Goal: Navigation & Orientation: Find specific page/section

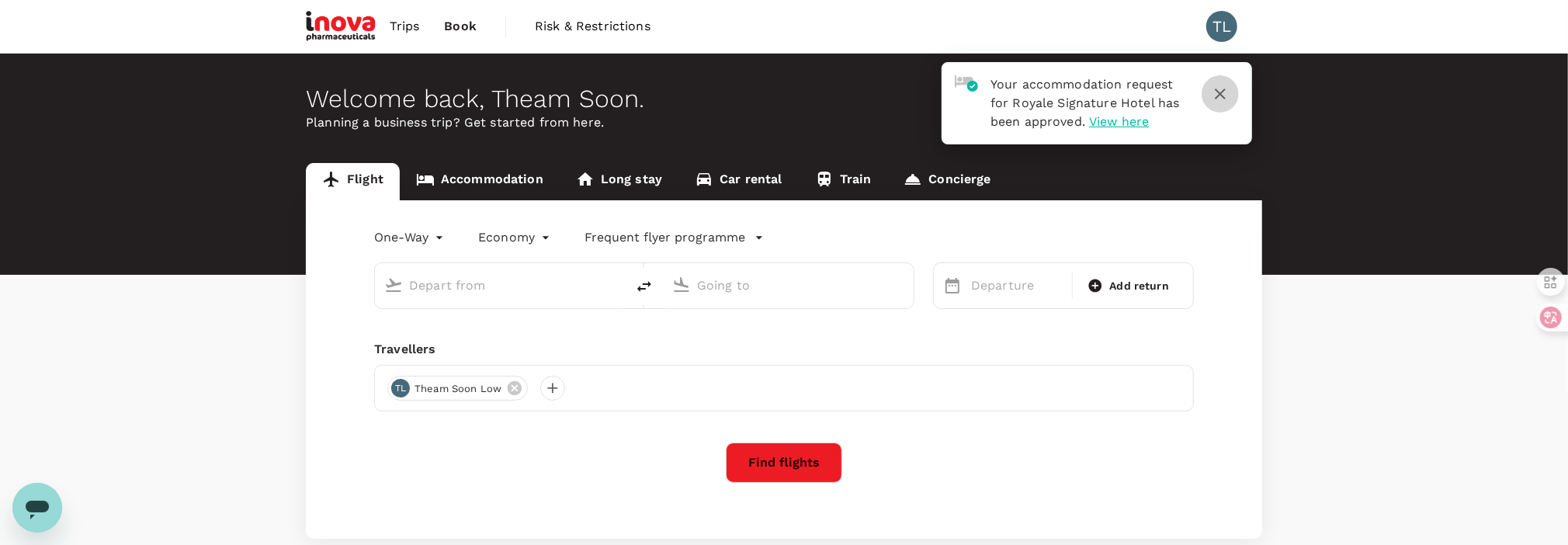
click at [1225, 98] on icon "button" at bounding box center [1221, 94] width 11 height 11
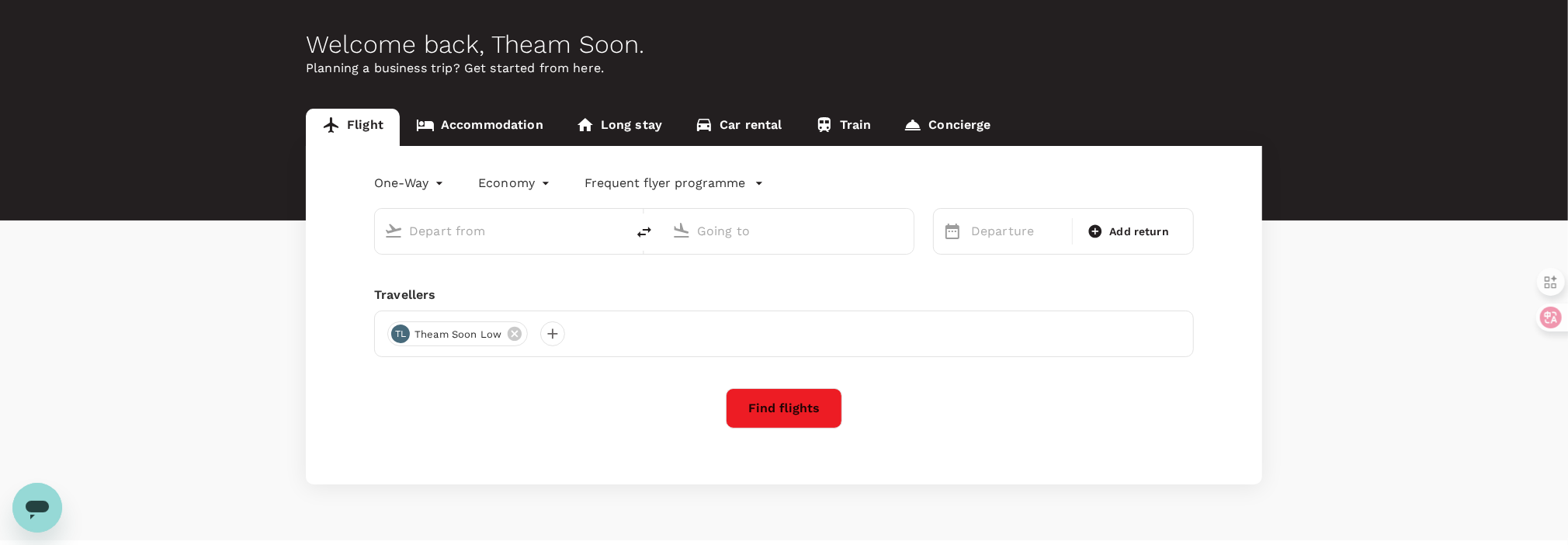
scroll to position [89, 0]
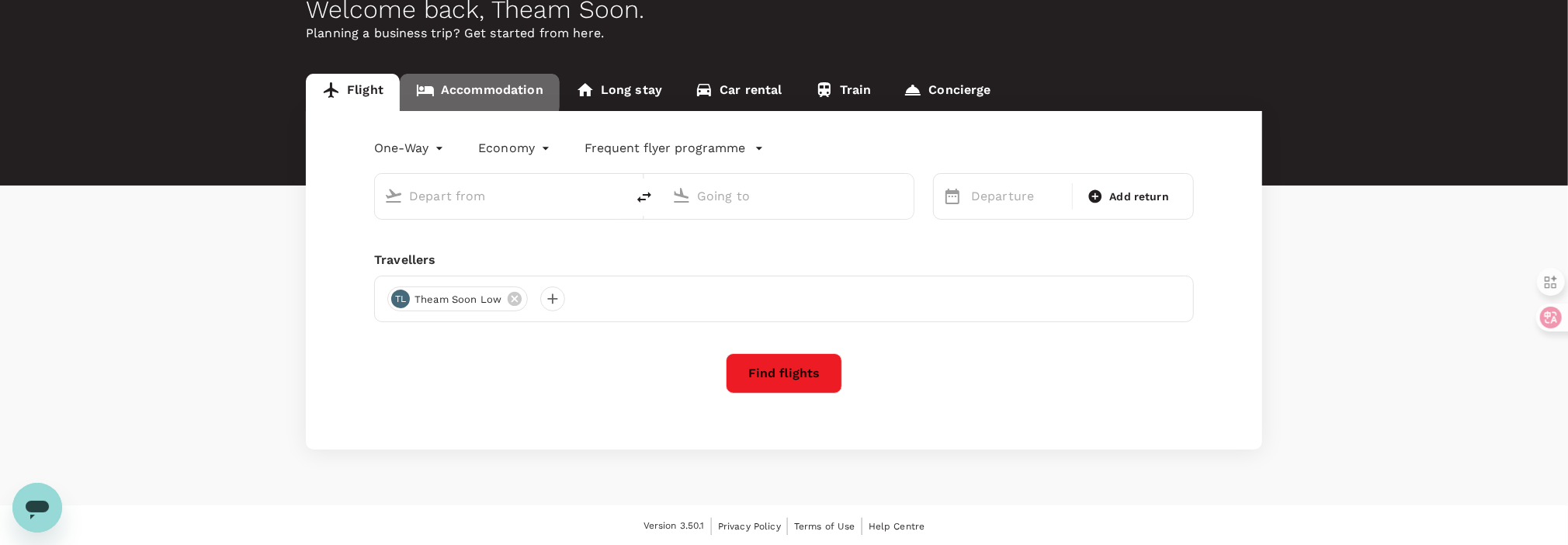
click at [448, 89] on link "Accommodation" at bounding box center [479, 92] width 160 height 37
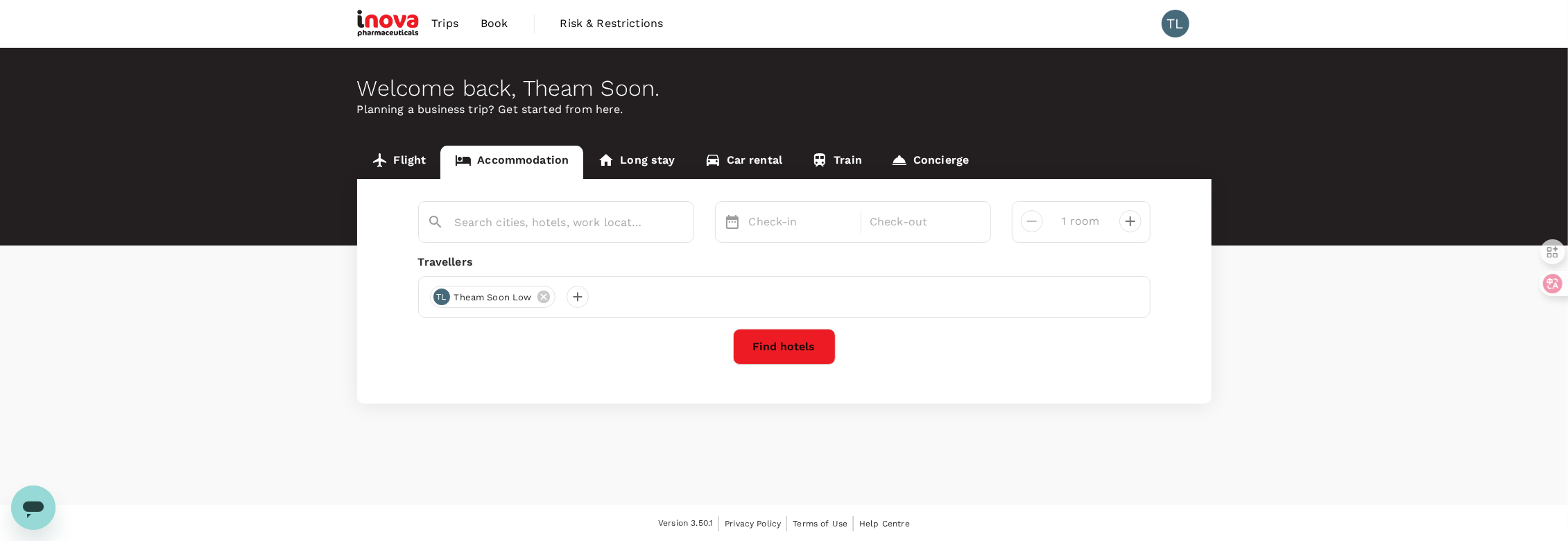
click at [451, 22] on span "Trips" at bounding box center [445, 24] width 27 height 16
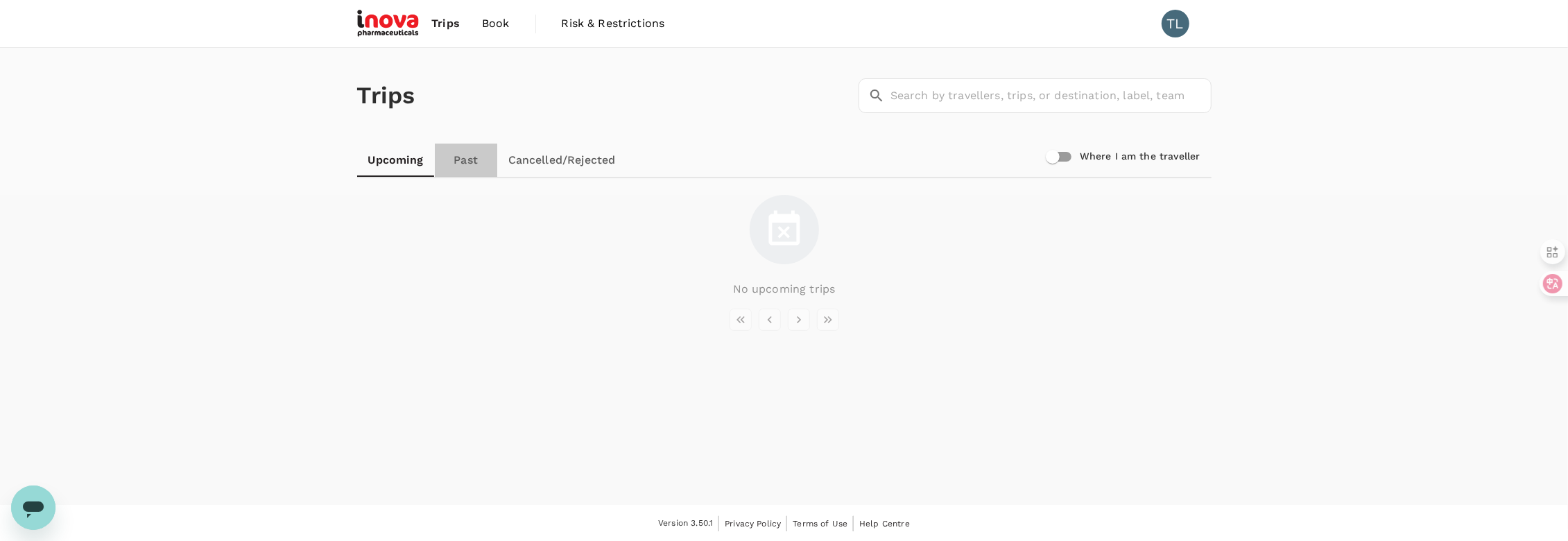
click at [479, 157] on link "Past" at bounding box center [466, 160] width 63 height 33
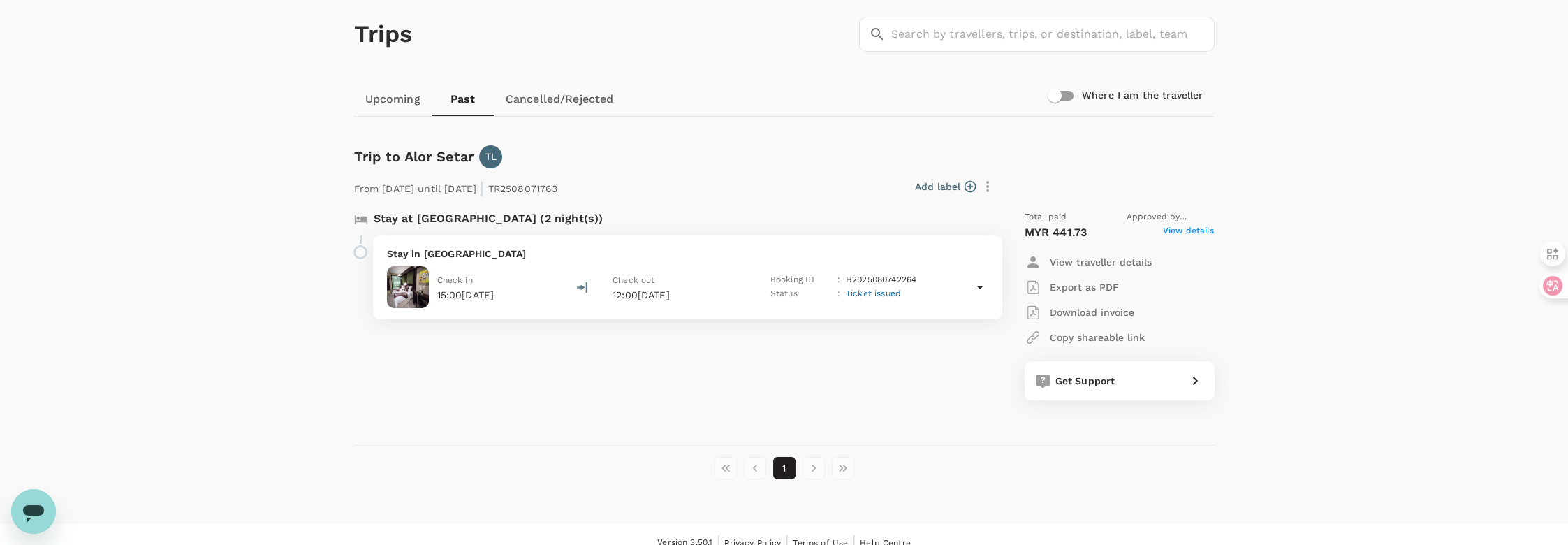
scroll to position [77, 0]
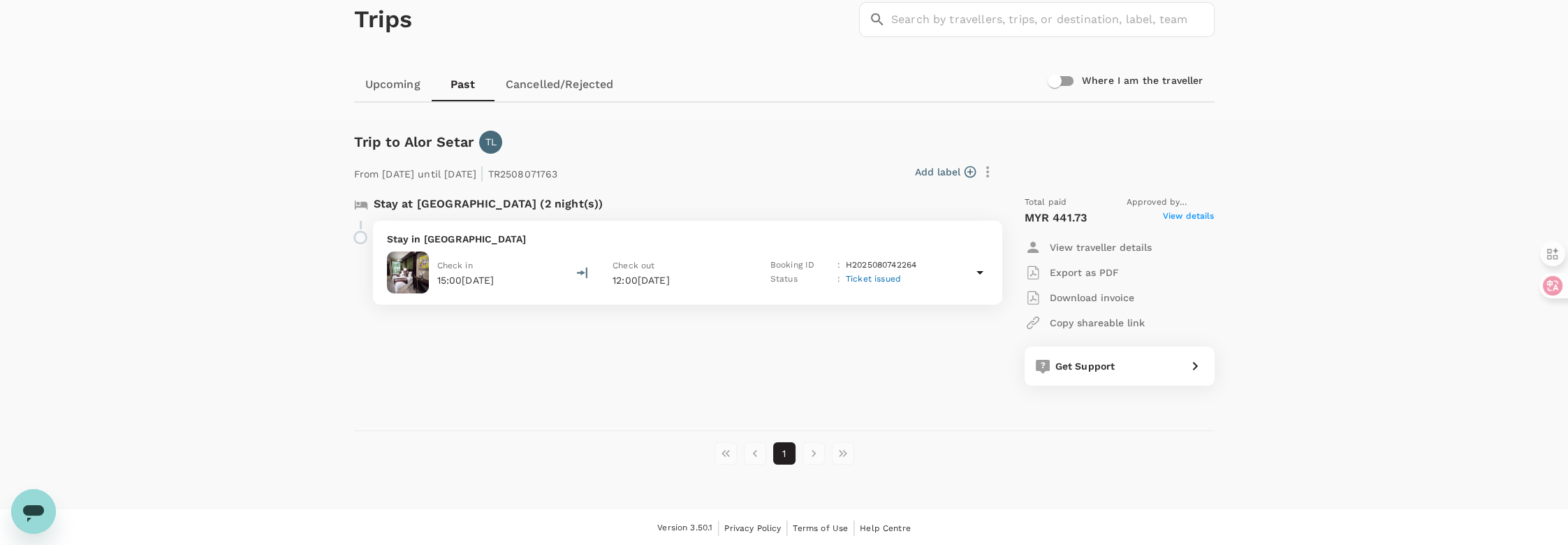
click at [866, 276] on span "Ticket issued" at bounding box center [873, 279] width 55 height 10
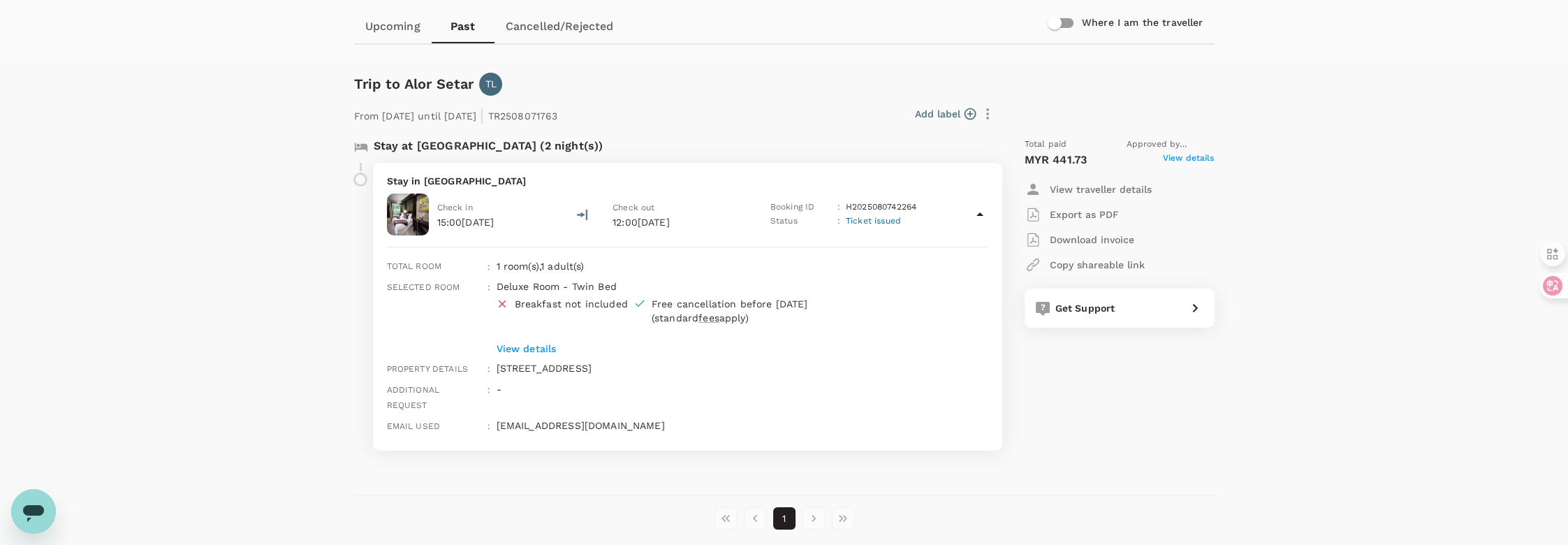
scroll to position [154, 0]
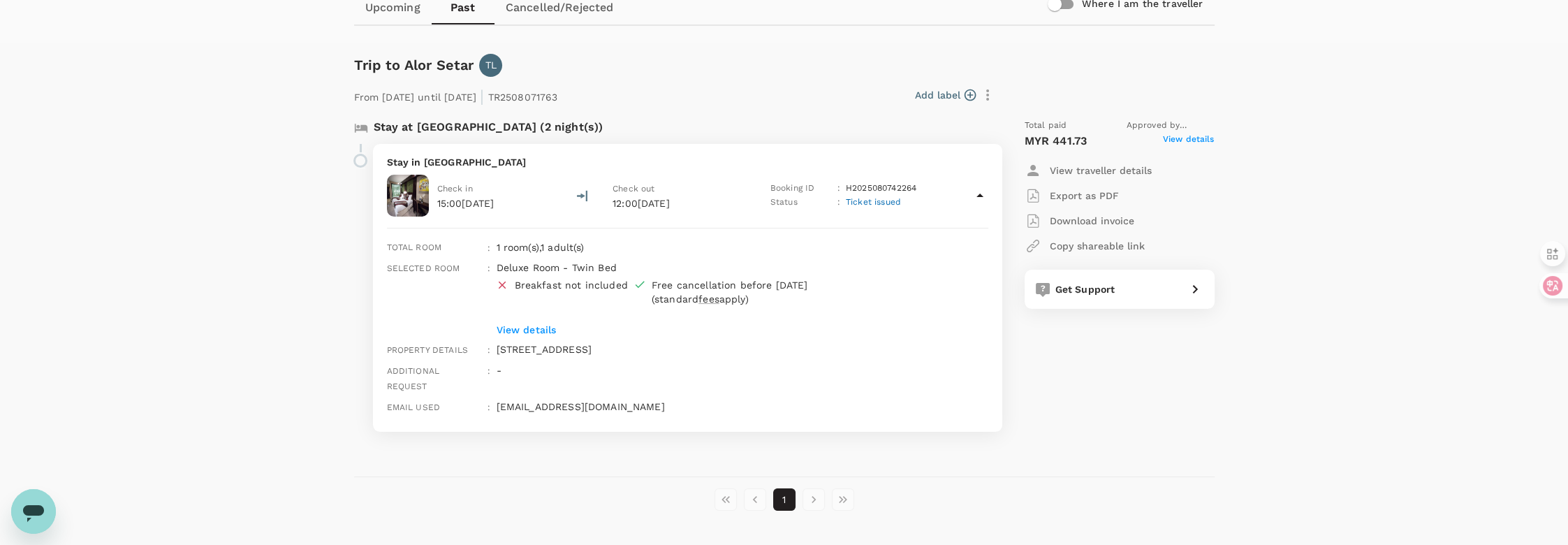
click at [535, 324] on p "View details" at bounding box center [721, 330] width 450 height 14
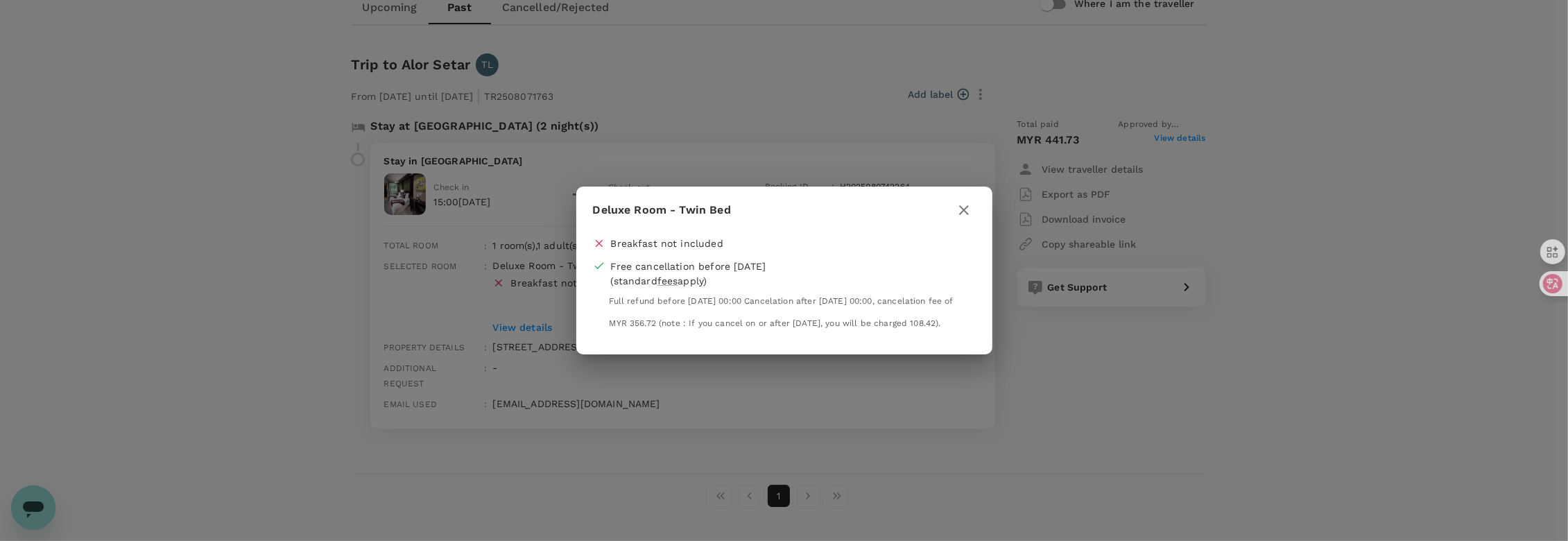
click at [962, 202] on icon "button" at bounding box center [964, 210] width 16 height 16
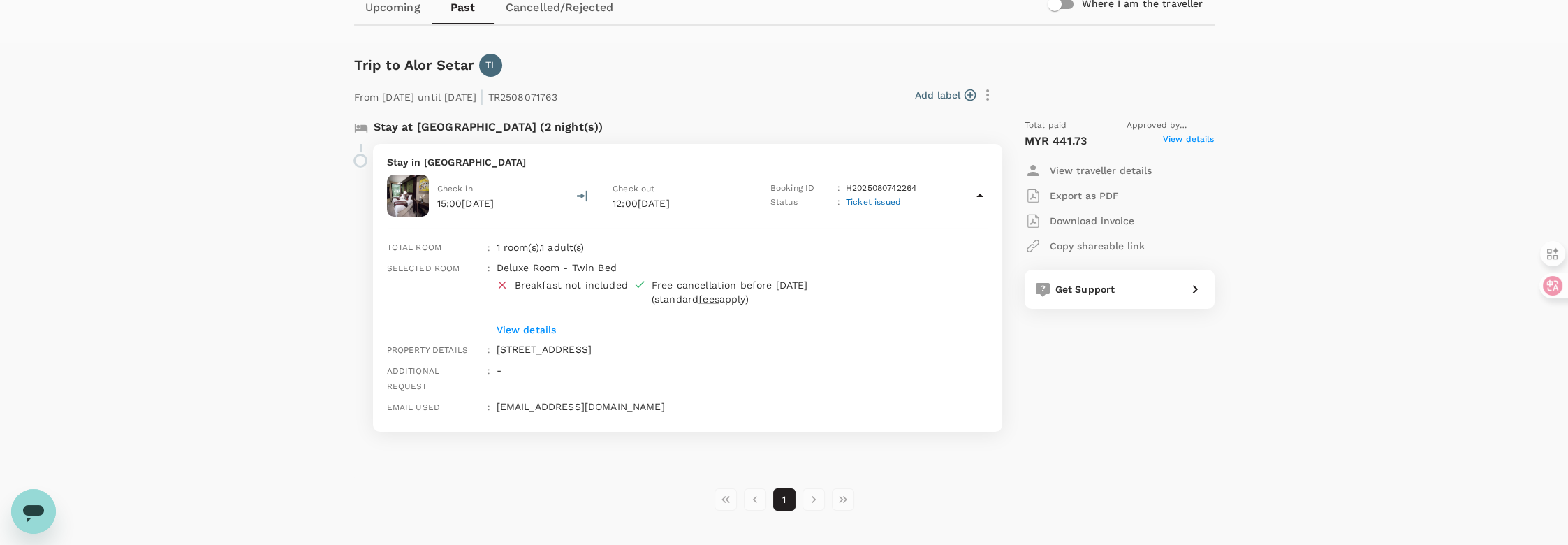
click at [1084, 191] on p "Export as PDF" at bounding box center [1084, 196] width 69 height 14
click at [1195, 139] on span "View details" at bounding box center [1189, 141] width 52 height 16
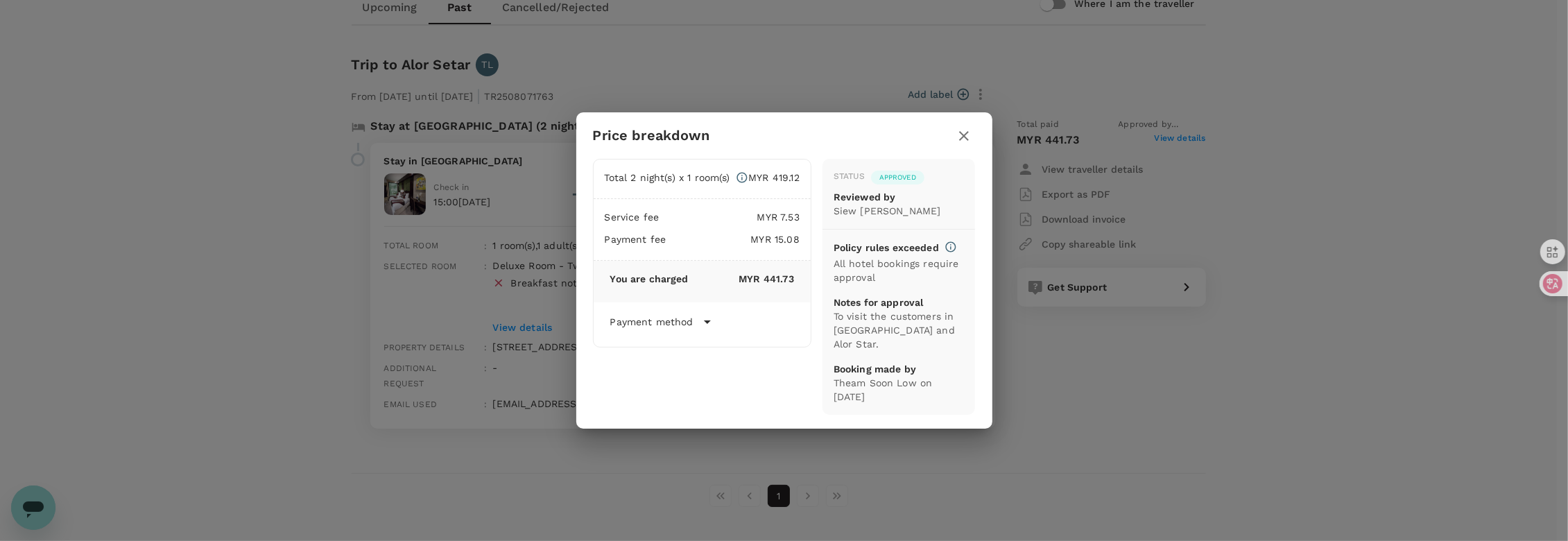
click at [1411, 143] on div "Price breakdown Total 2 night(s) x 1 room(s) MYR 419.12 Service fee MYR 7.53 Pa…" at bounding box center [784, 270] width 1568 height 541
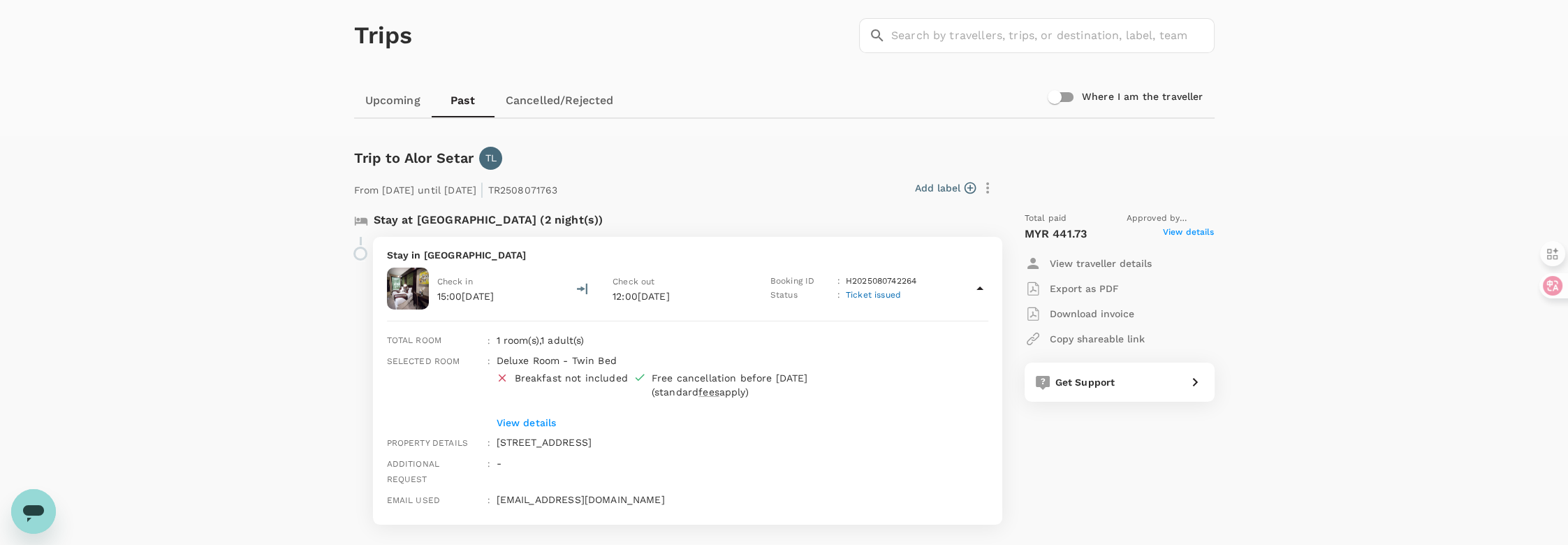
scroll to position [0, 0]
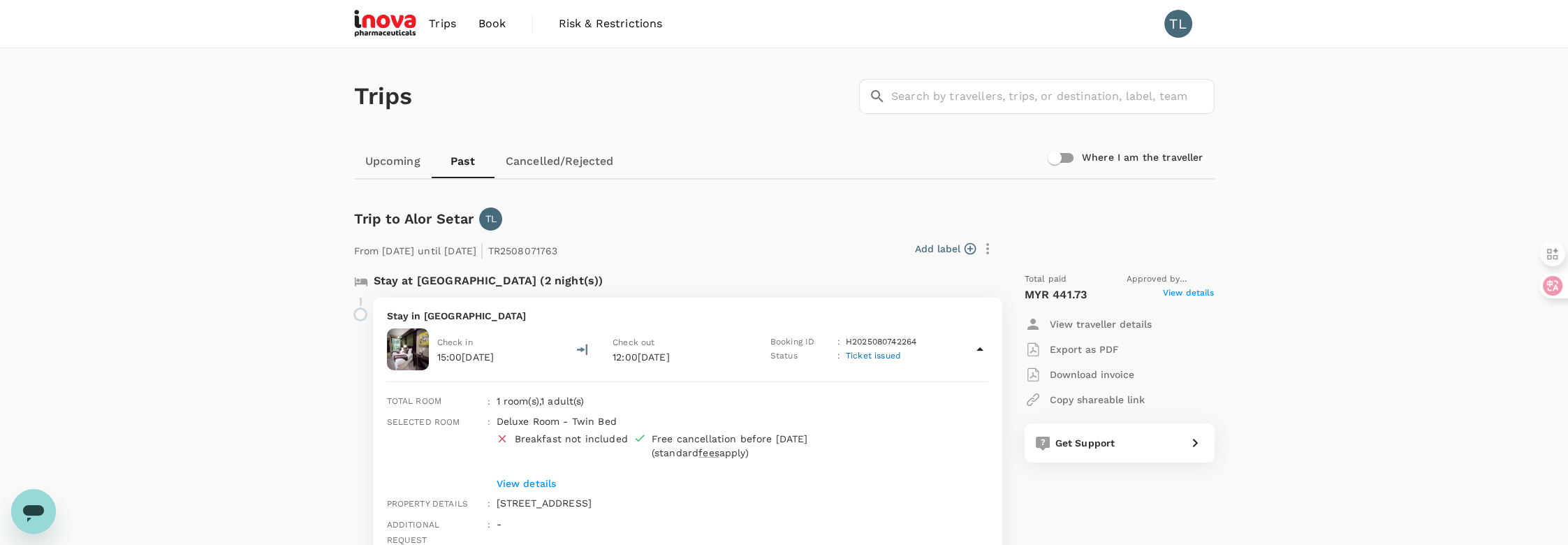
click at [548, 160] on link "Cancelled/Rejected" at bounding box center [559, 161] width 131 height 34
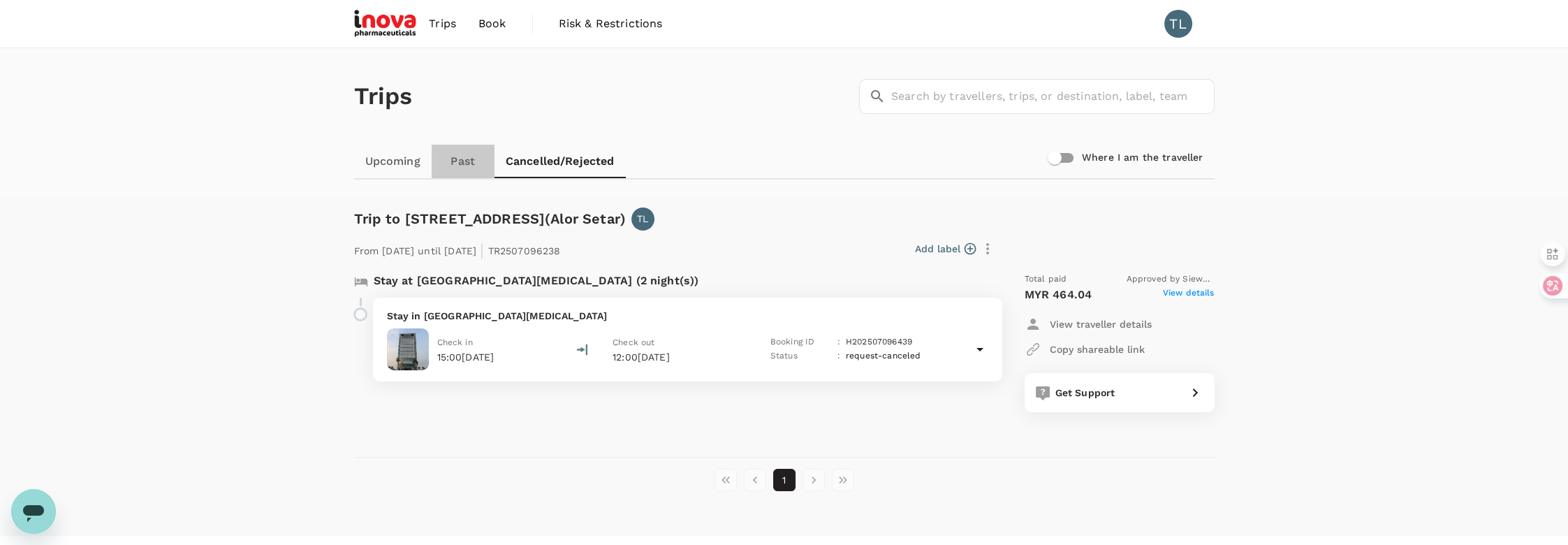
click at [466, 163] on link "Past" at bounding box center [462, 161] width 63 height 34
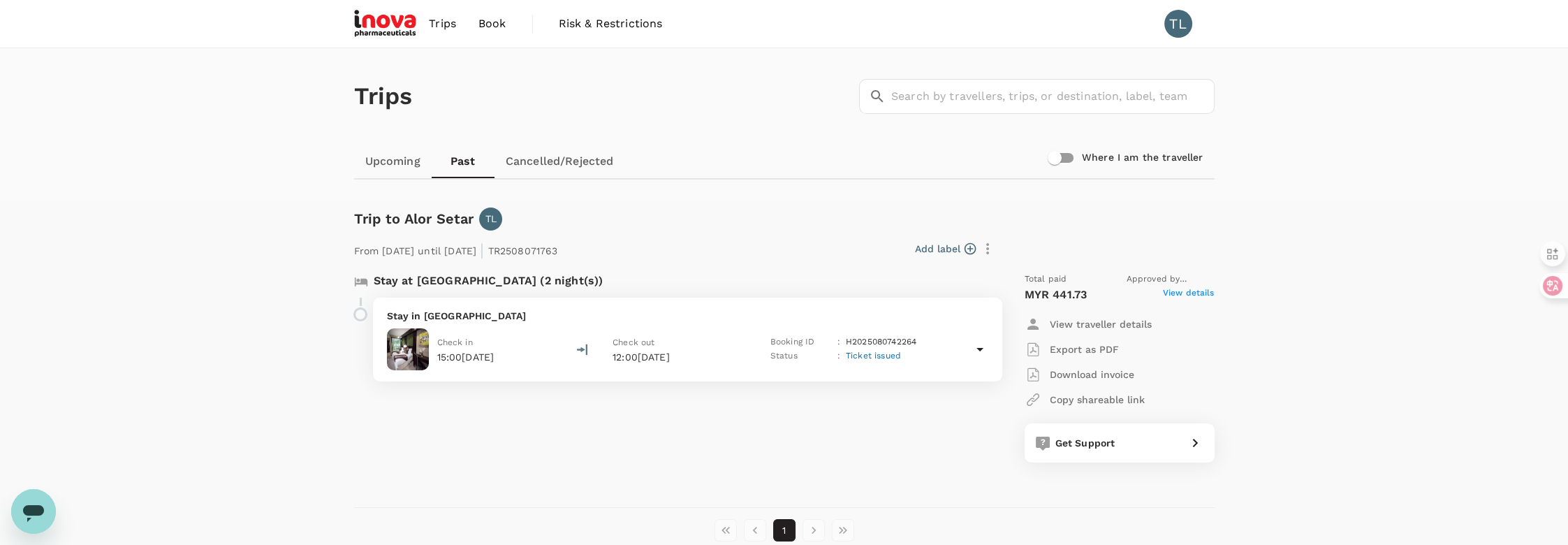
click at [389, 164] on link "Upcoming" at bounding box center [393, 161] width 77 height 34
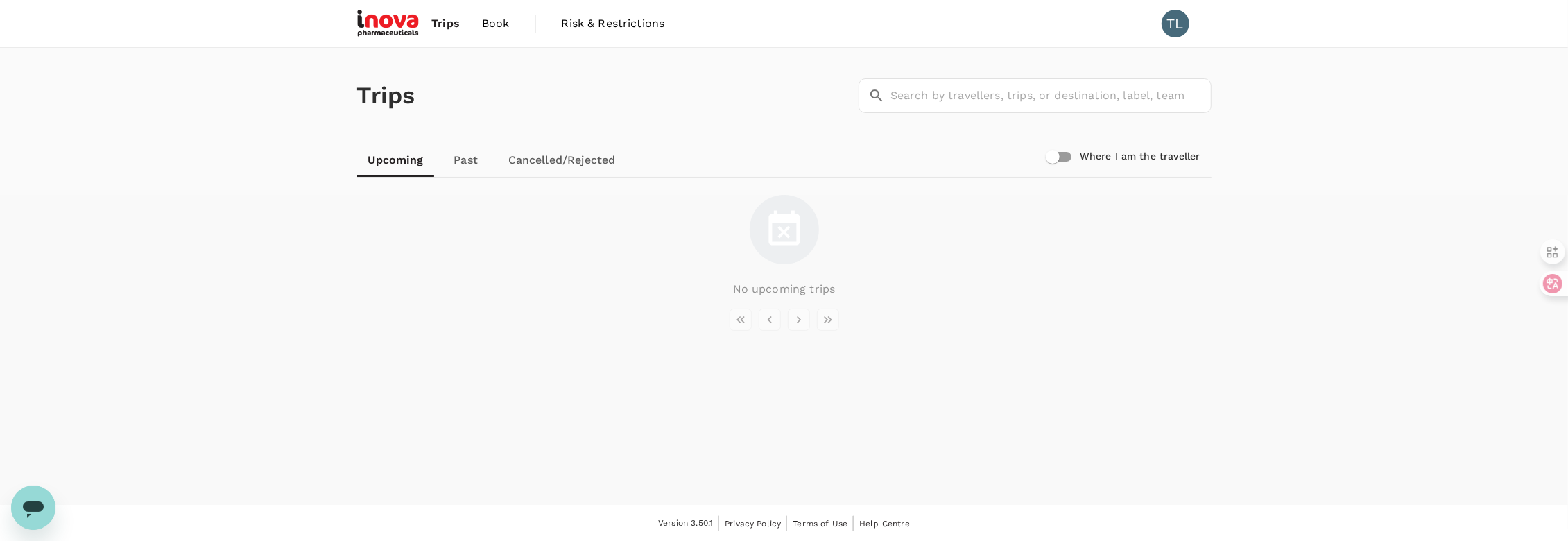
click at [464, 160] on link "Past" at bounding box center [466, 160] width 63 height 33
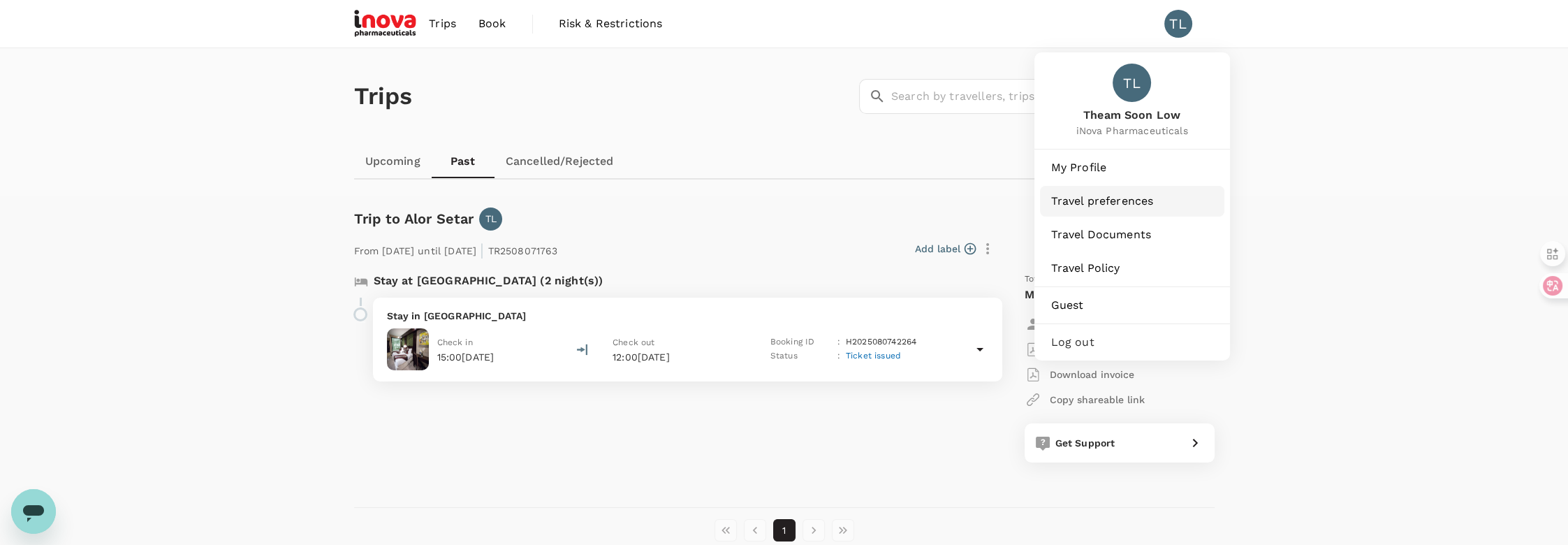
click at [1111, 200] on span "Travel preferences" at bounding box center [1132, 201] width 162 height 16
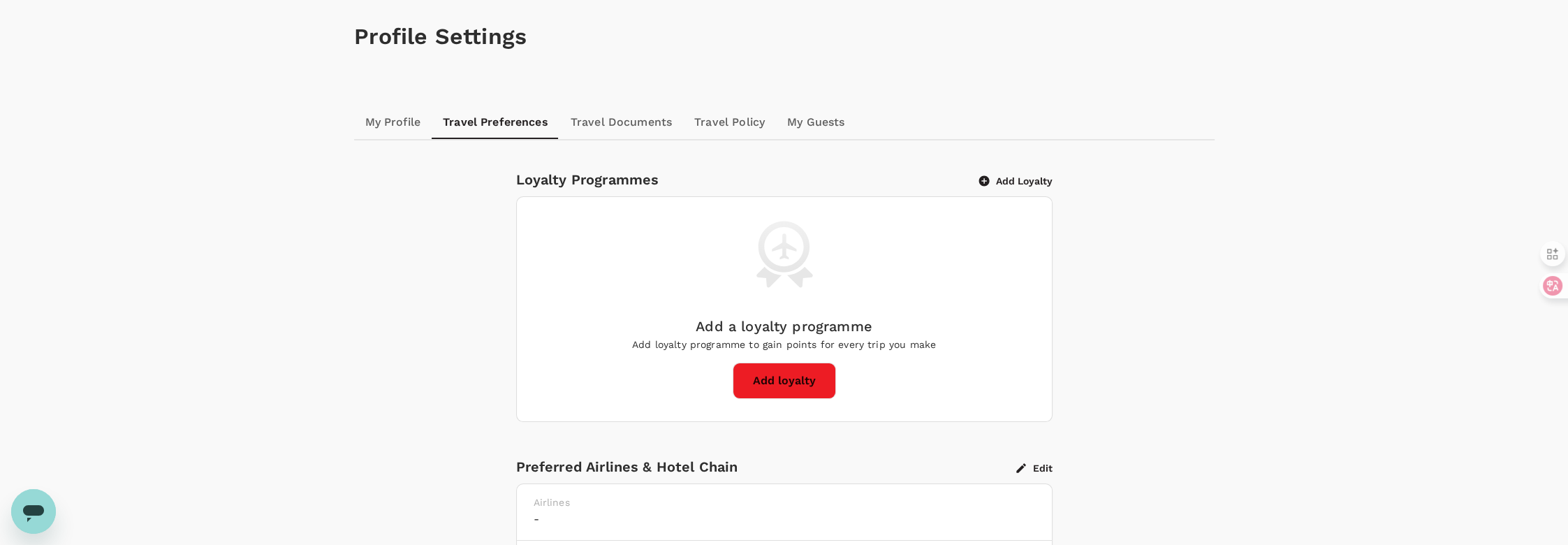
scroll to position [77, 0]
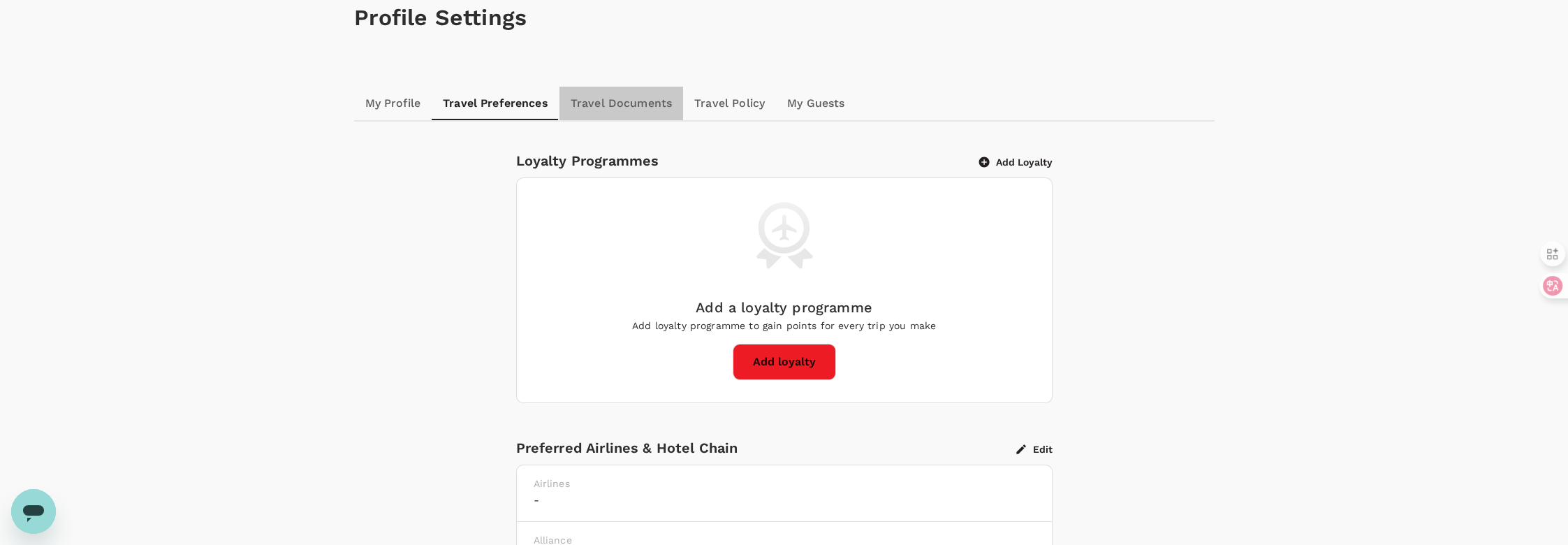
click at [623, 109] on link "Travel Documents" at bounding box center [621, 103] width 123 height 34
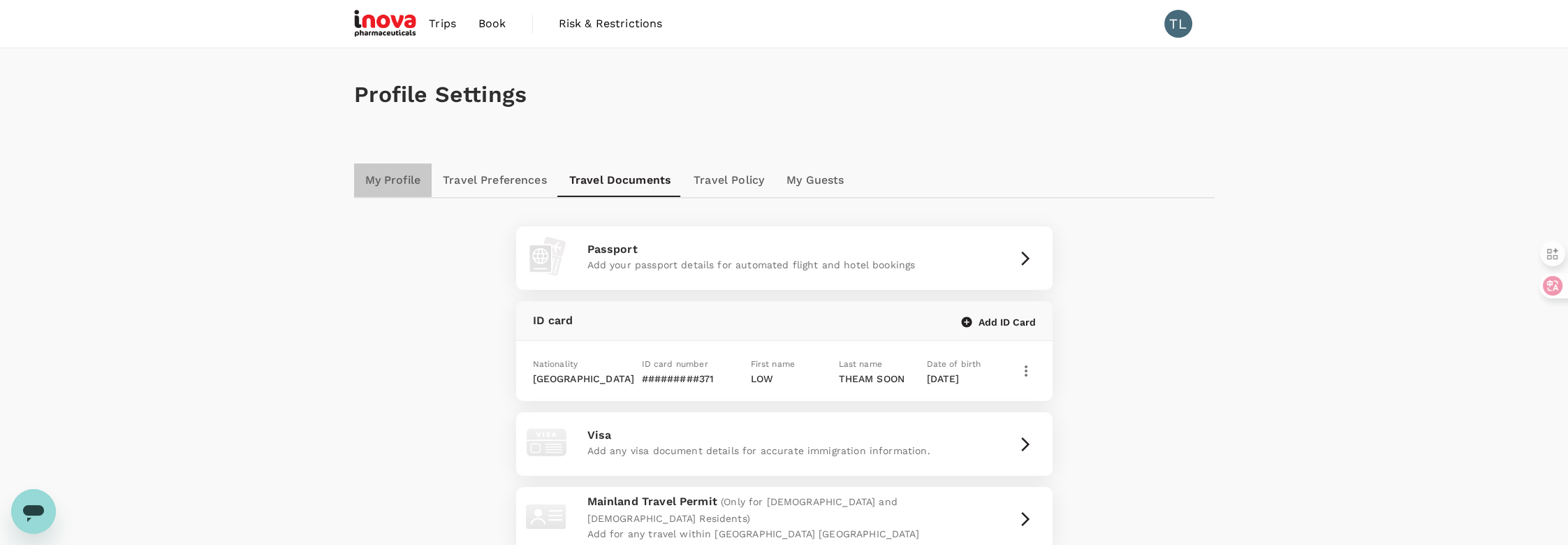
click at [407, 180] on link "My Profile" at bounding box center [393, 180] width 78 height 34
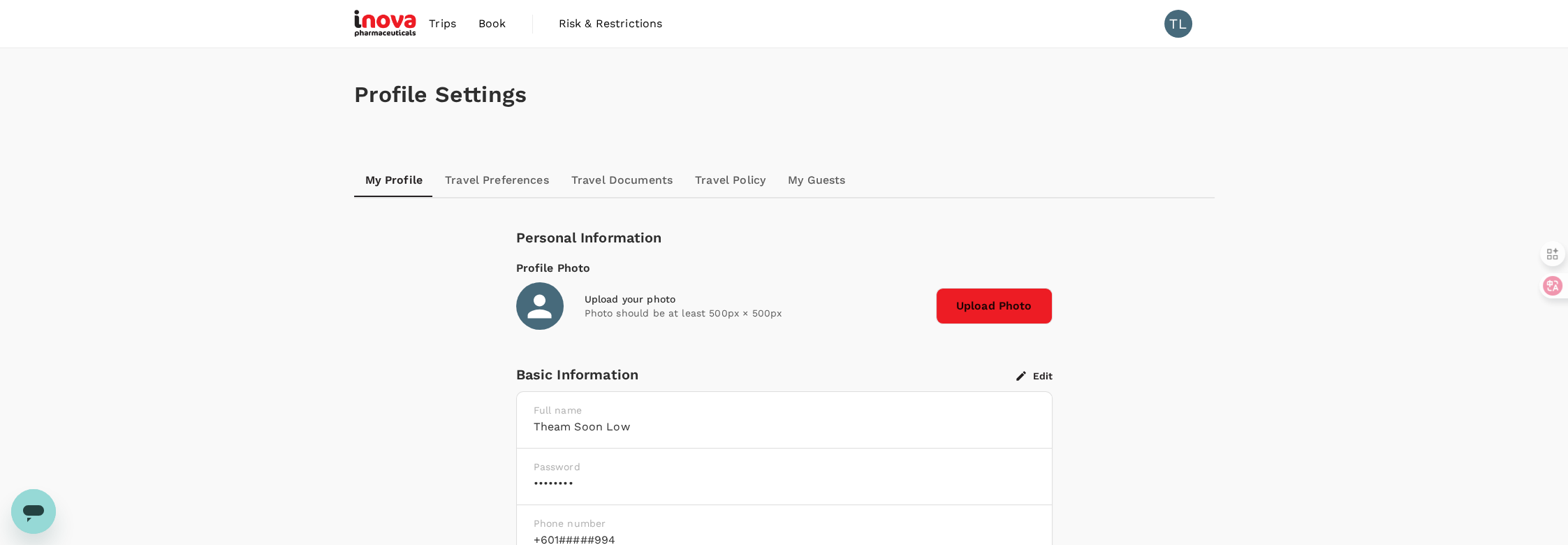
click at [389, 23] on img at bounding box center [386, 23] width 64 height 30
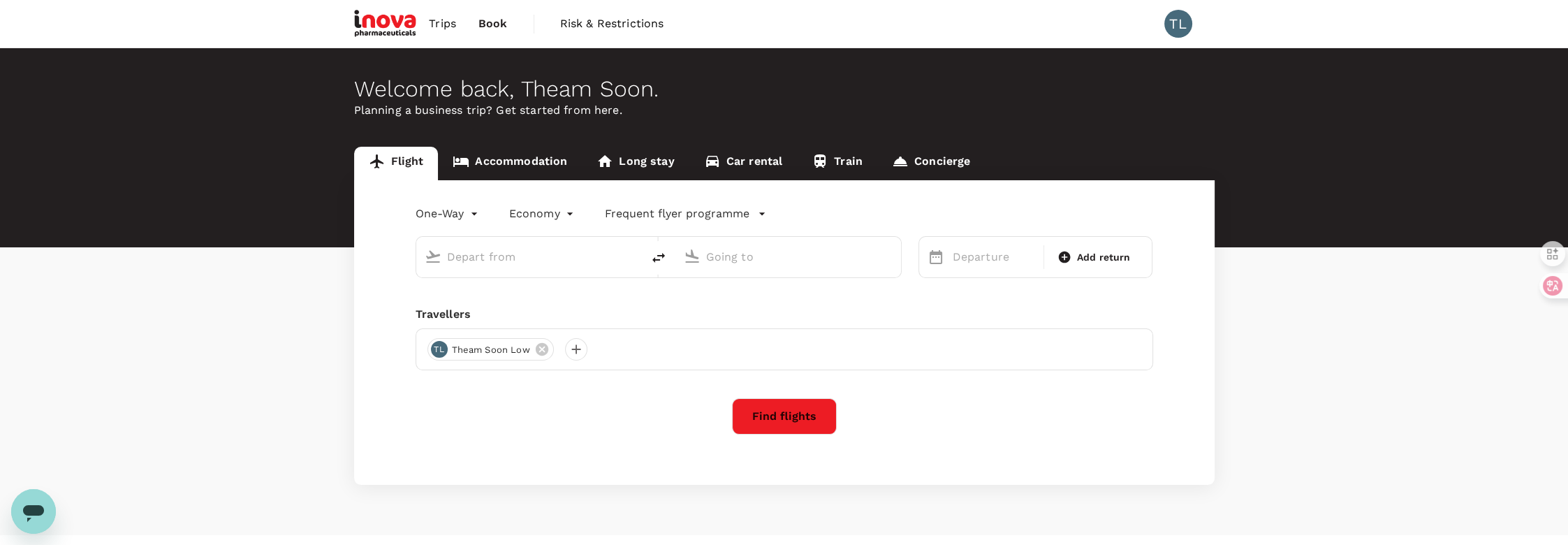
click at [499, 162] on link "Accommodation" at bounding box center [509, 164] width 144 height 34
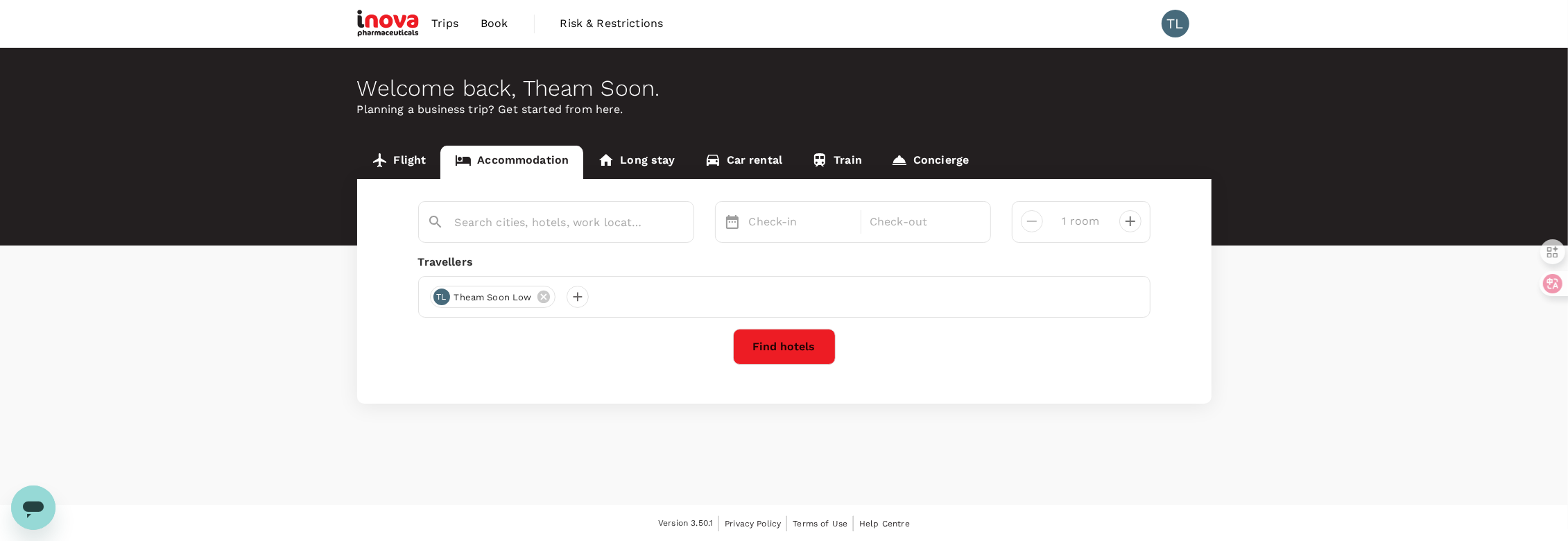
click at [454, 23] on span "Trips" at bounding box center [445, 24] width 27 height 16
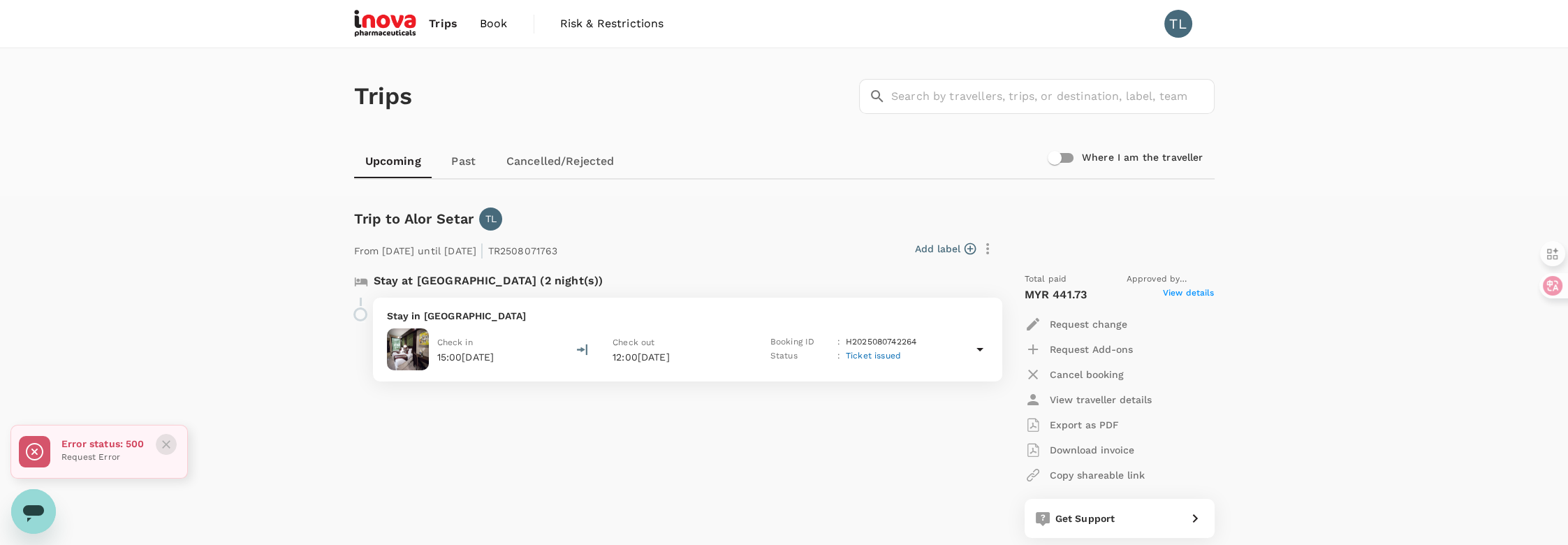
click at [163, 444] on icon "Close" at bounding box center [166, 444] width 14 height 14
click at [499, 22] on span "Book" at bounding box center [494, 24] width 28 height 16
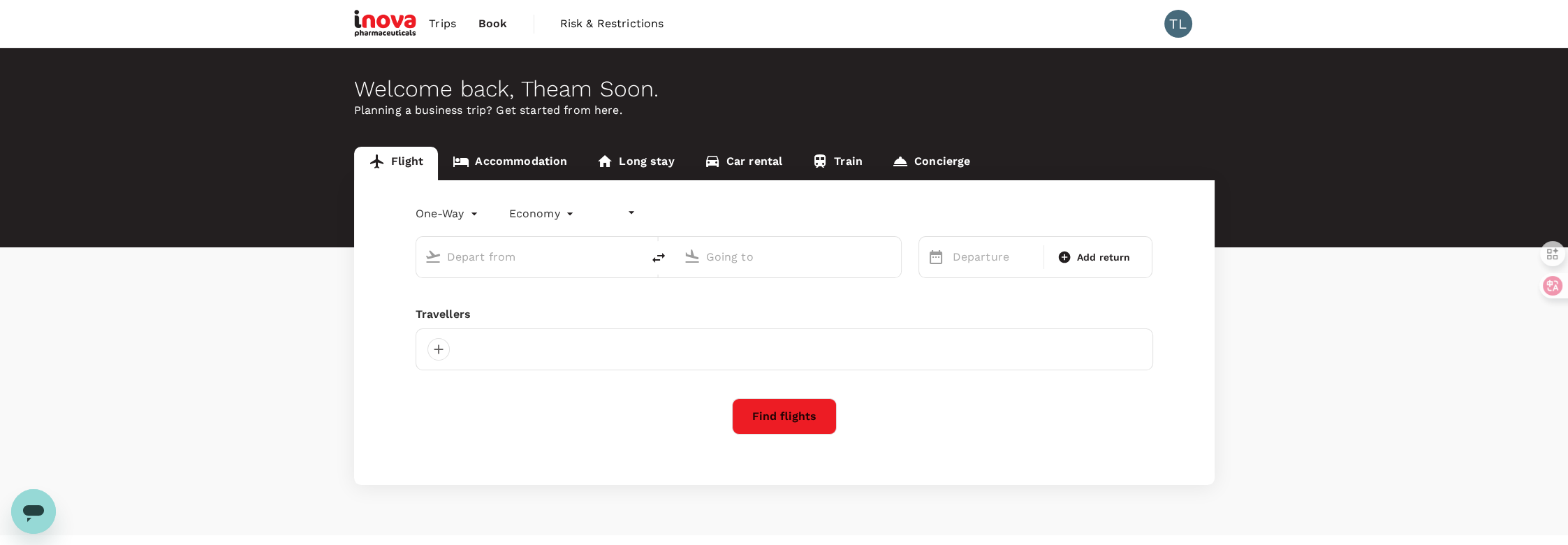
type input "undefined, undefined (any)"
click at [605, 25] on span "Risk & Restrictions" at bounding box center [612, 24] width 104 height 16
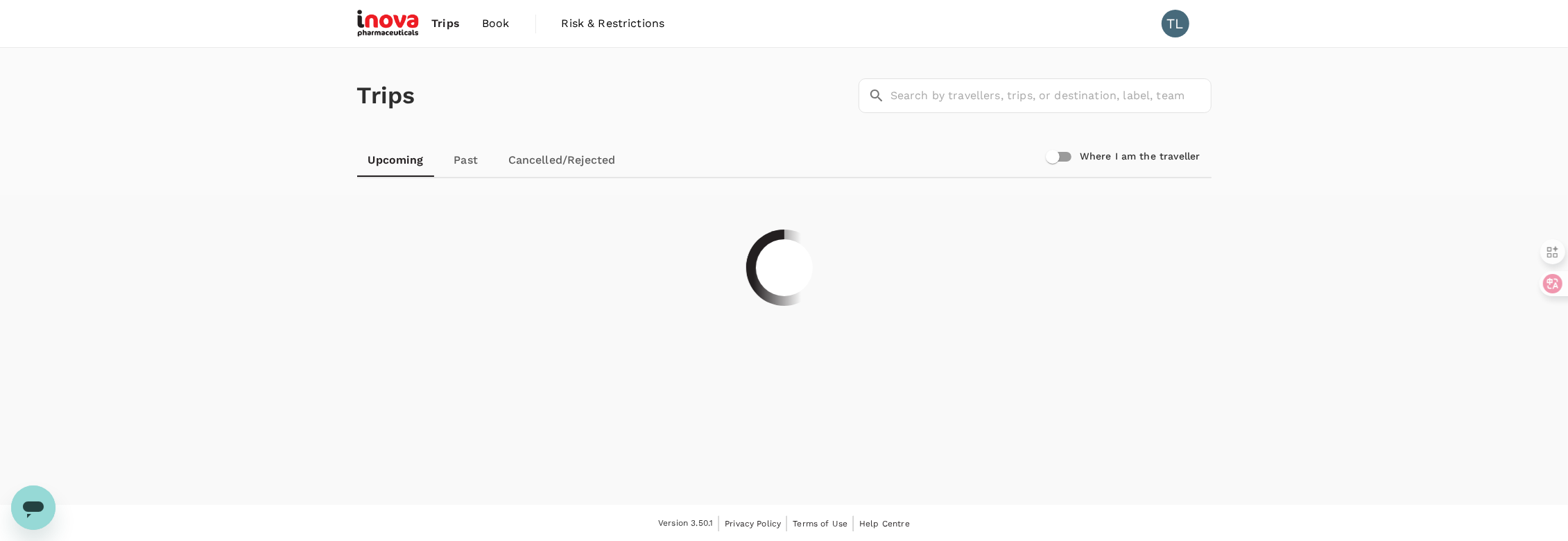
click at [283, 221] on div "Trips ​ ​ Upcoming Past Cancelled/Rejected Where I am the traveller" at bounding box center [784, 277] width 1568 height 457
click at [469, 166] on link "Past" at bounding box center [466, 160] width 63 height 33
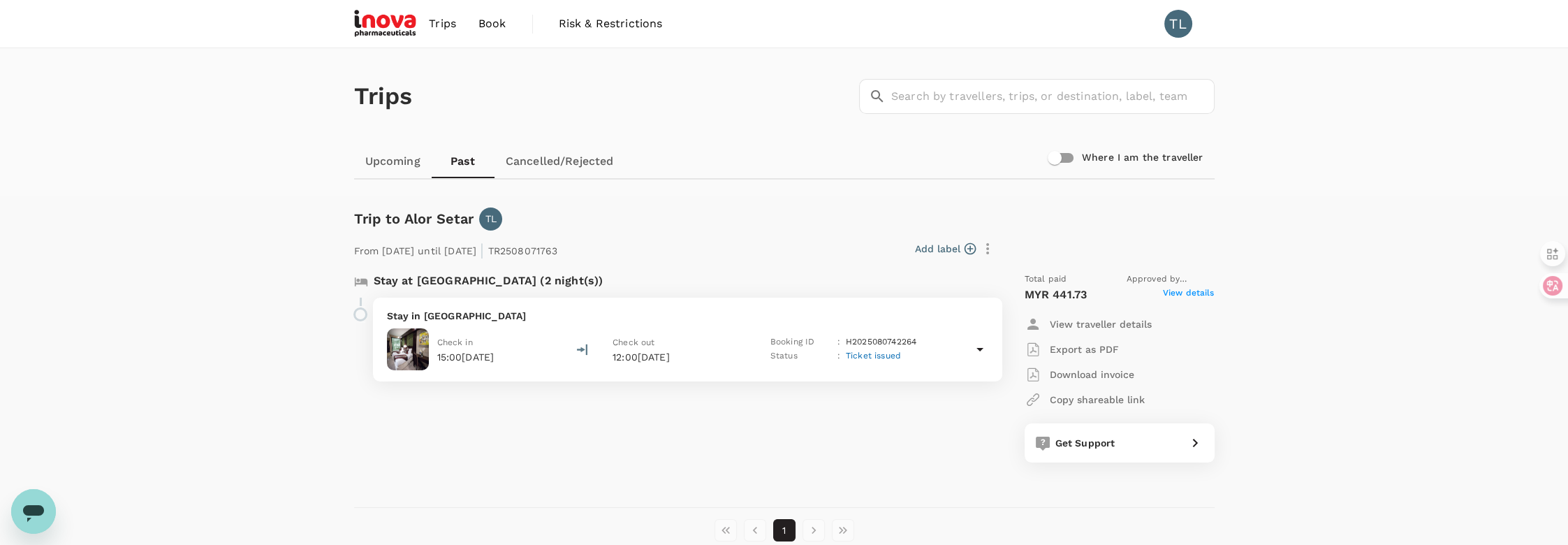
click at [988, 248] on icon "button" at bounding box center [987, 248] width 16 height 16
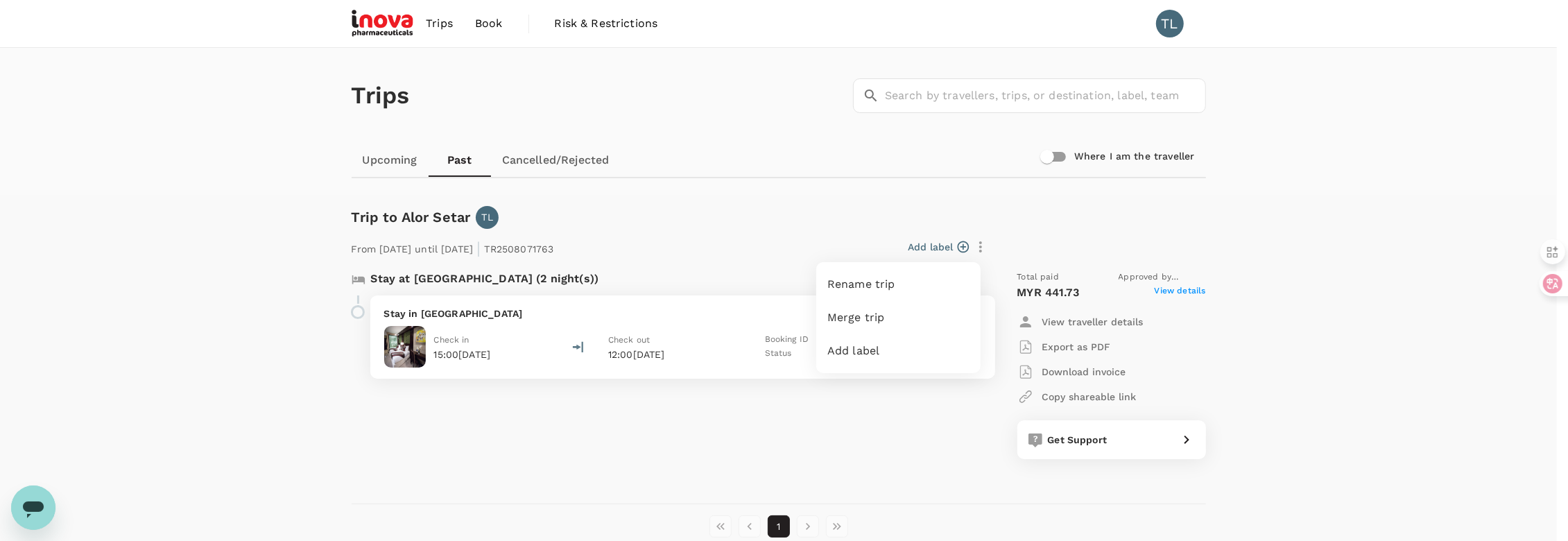
click at [694, 461] on div at bounding box center [784, 270] width 1568 height 541
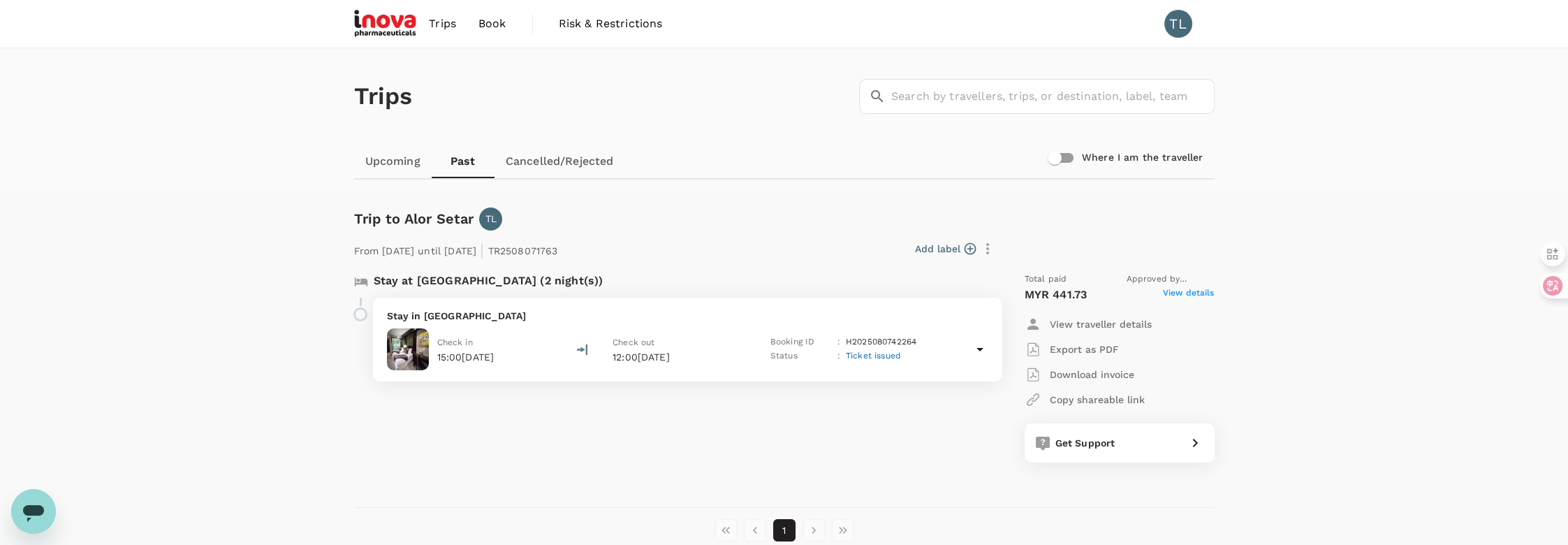
click at [444, 22] on span "Trips" at bounding box center [442, 24] width 27 height 16
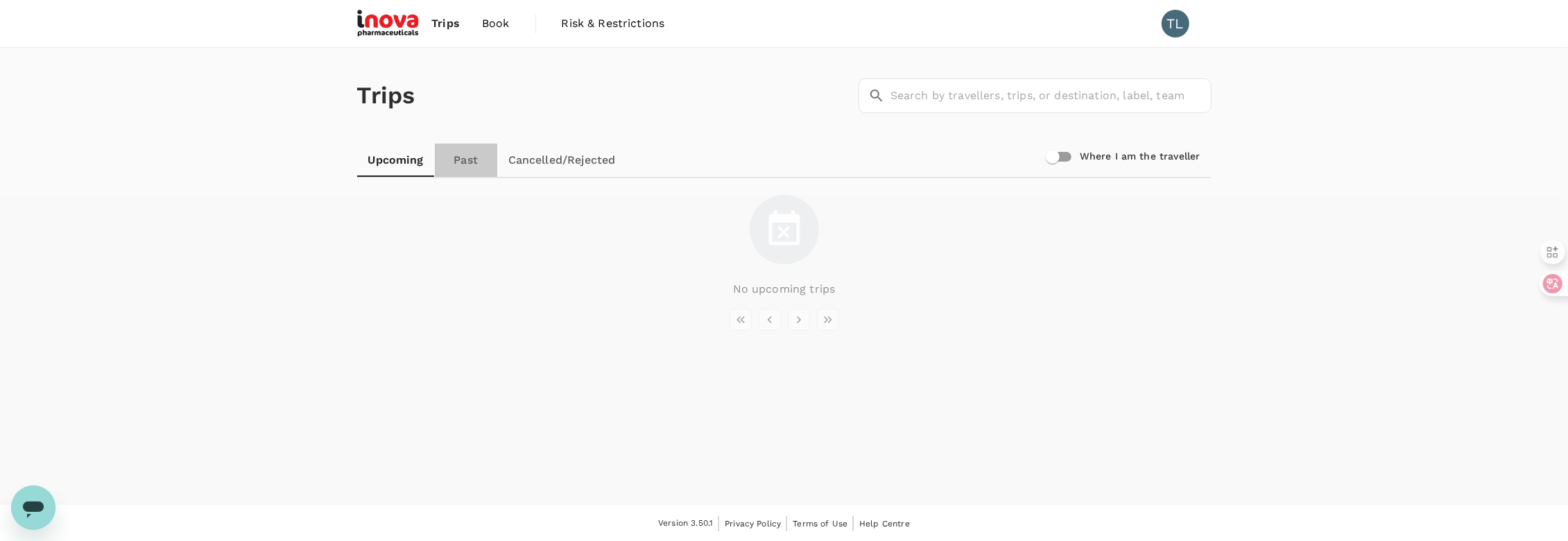
click at [463, 167] on link "Past" at bounding box center [466, 160] width 63 height 33
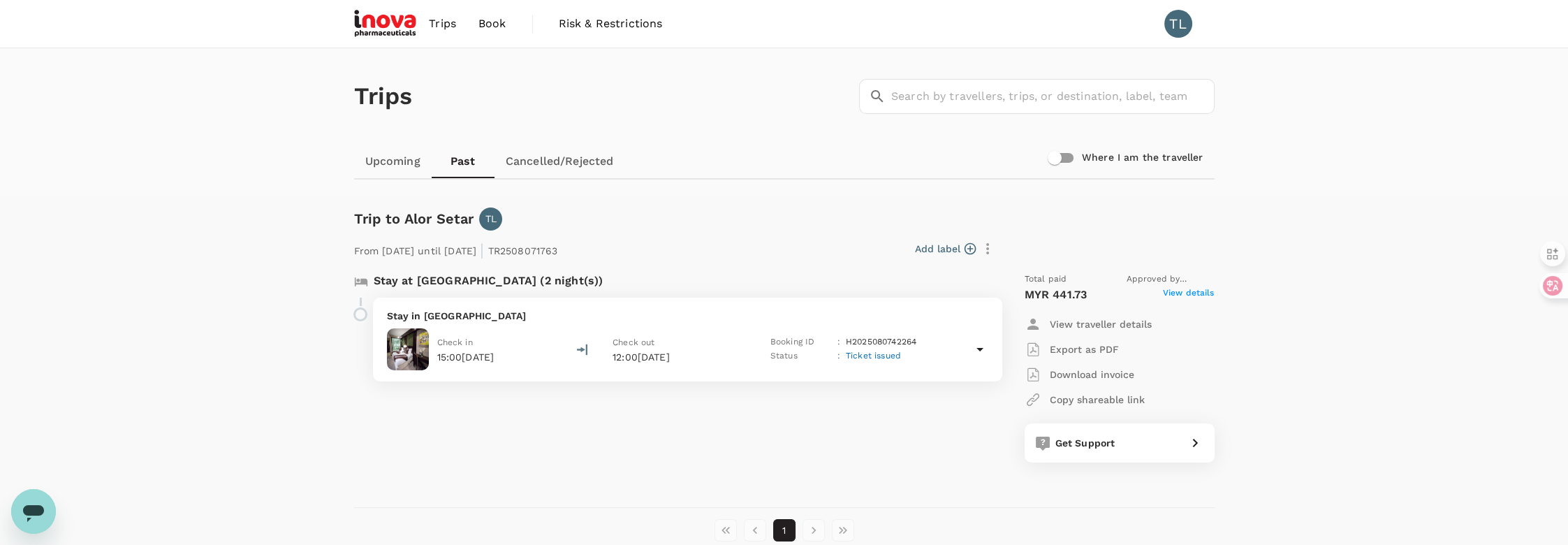
click at [490, 29] on span "Book" at bounding box center [492, 24] width 28 height 16
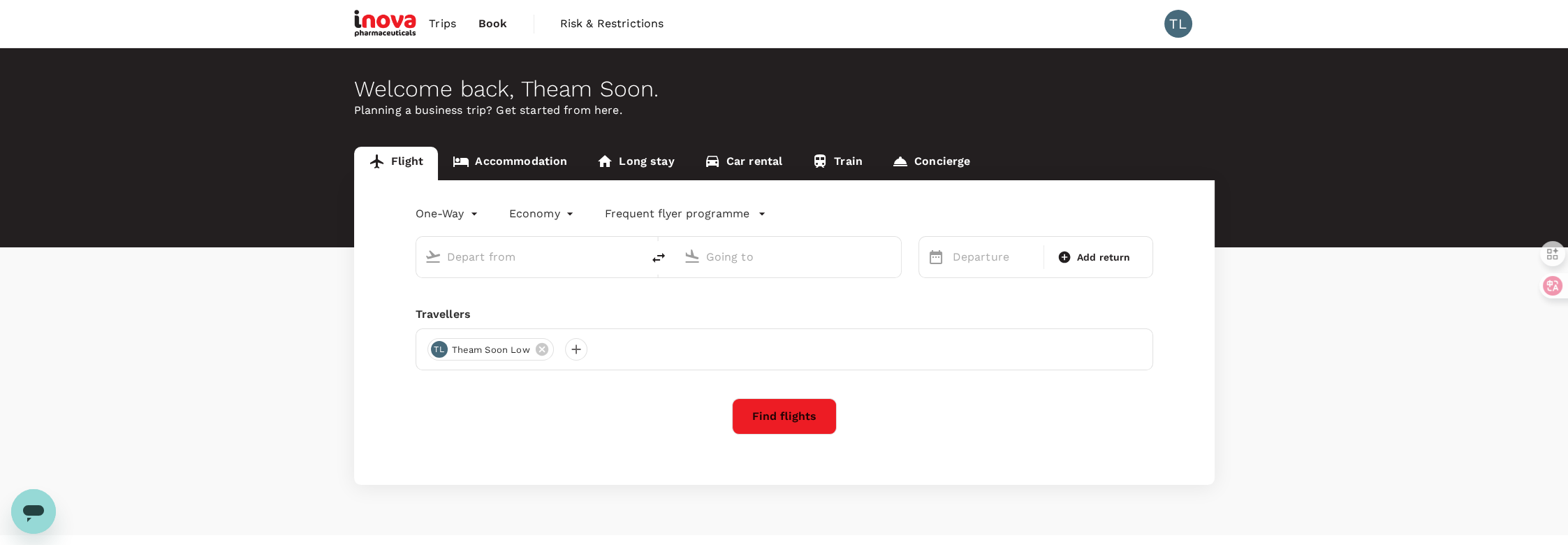
click at [613, 23] on span "Risk & Restrictions" at bounding box center [612, 24] width 104 height 16
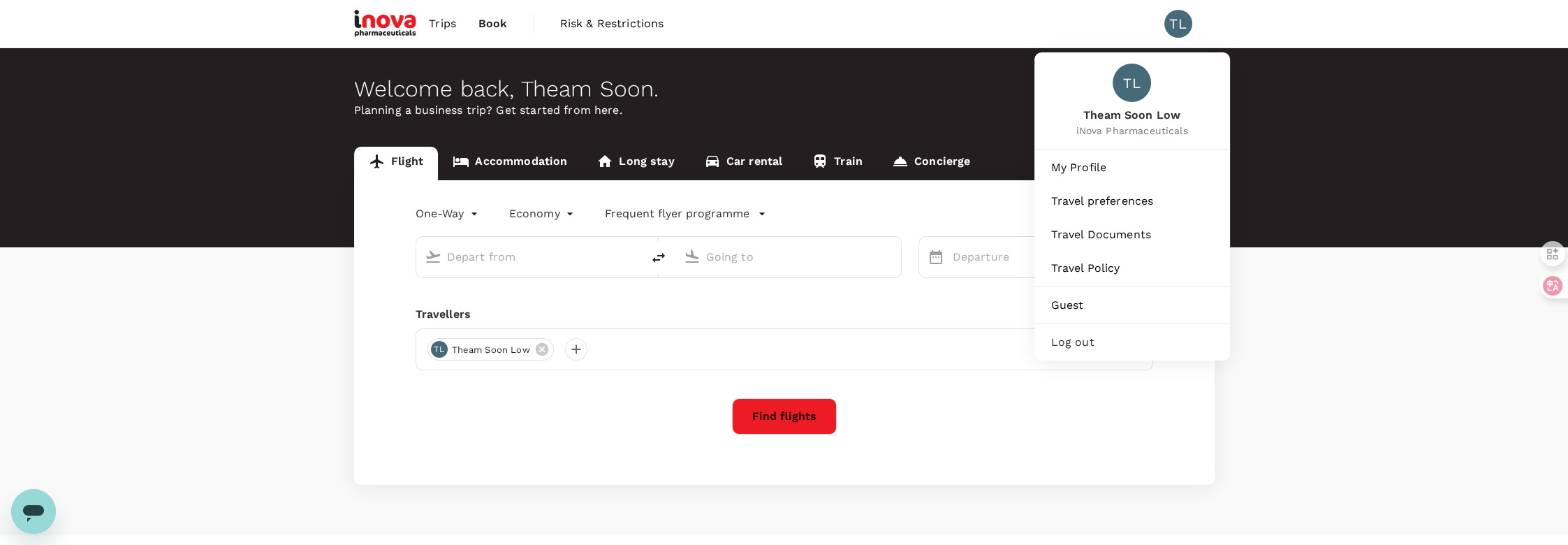
click at [1175, 21] on div "TL" at bounding box center [1178, 24] width 28 height 28
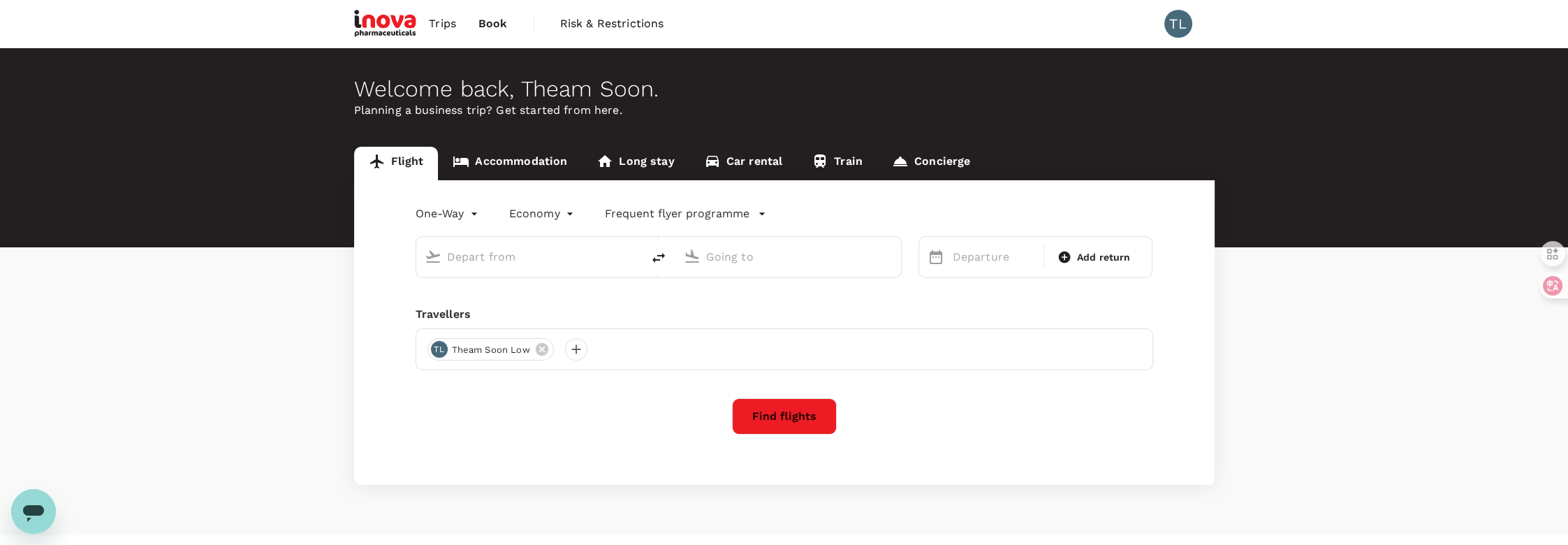
click at [1179, 23] on div "TL" at bounding box center [1178, 24] width 28 height 28
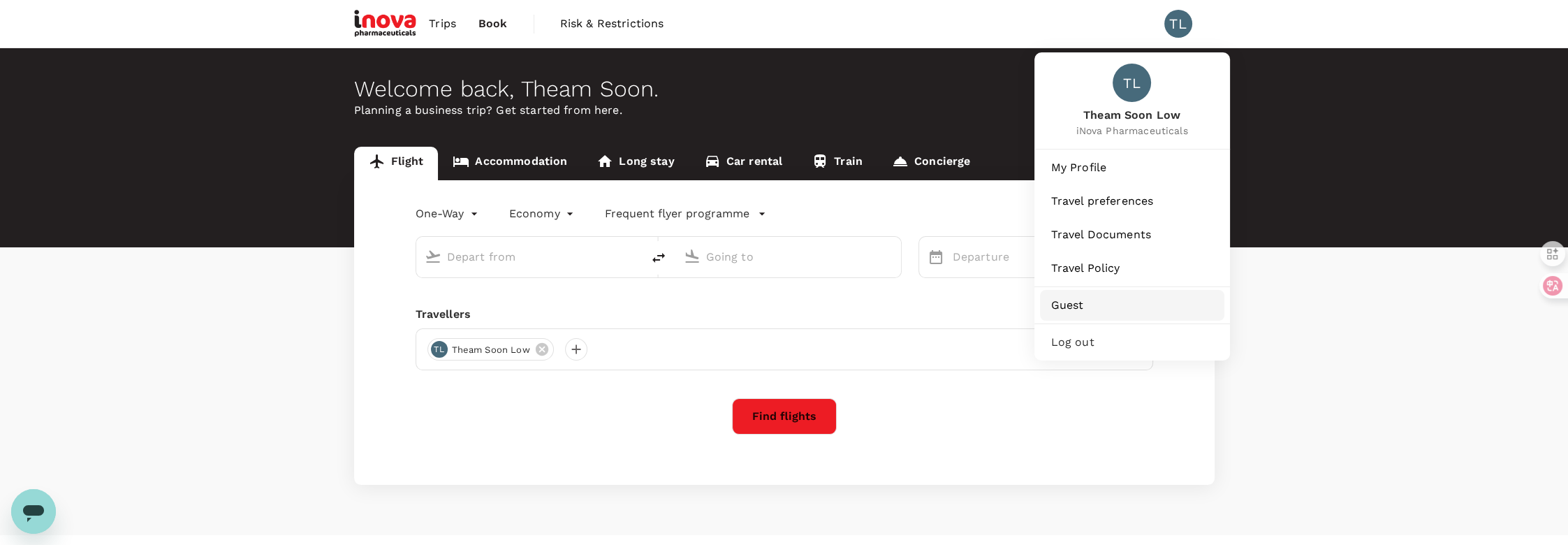
click at [1061, 304] on span "Guest" at bounding box center [1132, 305] width 162 height 16
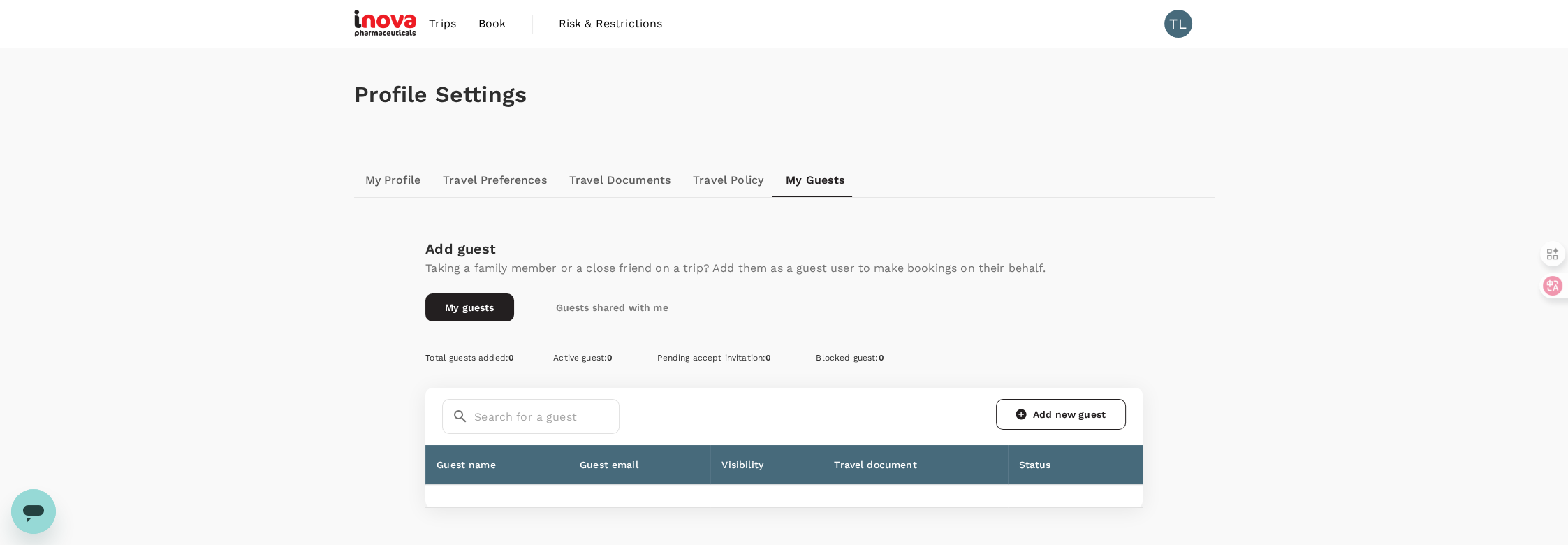
click at [85, 105] on div "Profile Settings My Profile Travel Preferences Travel Documents Travel Policy M…" at bounding box center [784, 323] width 1568 height 549
